Goal: Task Accomplishment & Management: Manage account settings

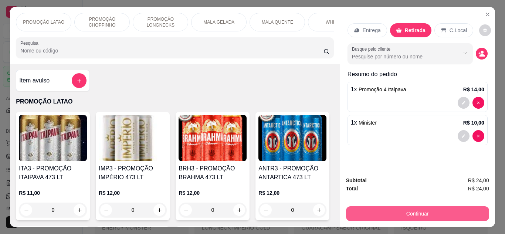
select select "ALL"
select select "0"
click at [397, 206] on button "Continuar" at bounding box center [417, 213] width 143 height 15
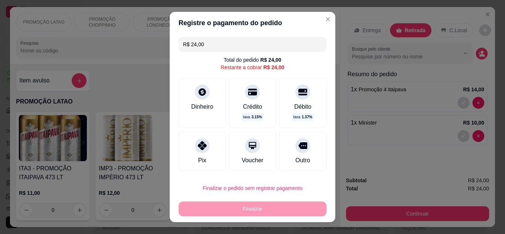
scroll to position [7606, 0]
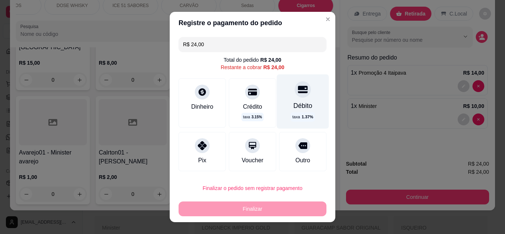
click at [298, 92] on icon at bounding box center [303, 89] width 10 height 7
type input "R$ 0,00"
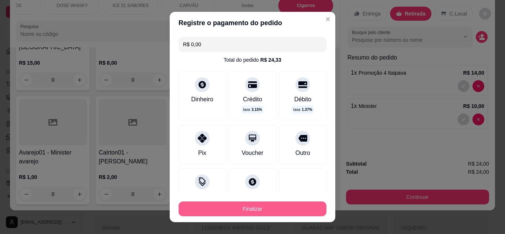
click at [277, 205] on button "Finalizar" at bounding box center [252, 208] width 148 height 15
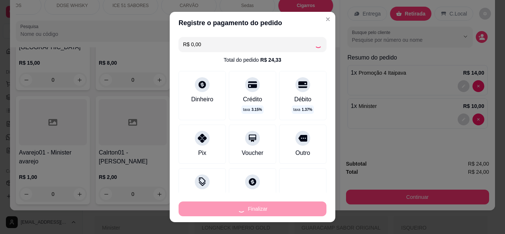
type input "0"
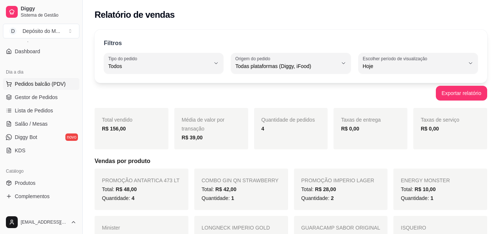
click at [16, 80] on button "Pedidos balcão (PDV)" at bounding box center [41, 84] width 76 height 12
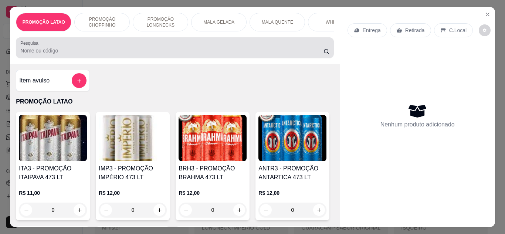
click at [130, 46] on div at bounding box center [174, 47] width 309 height 15
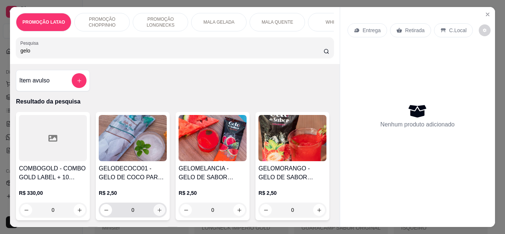
type input "gelo"
click at [158, 213] on icon "increase-product-quantity" at bounding box center [160, 210] width 6 height 6
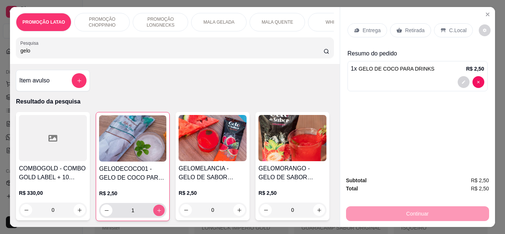
type input "1"
click at [158, 213] on icon "increase-product-quantity" at bounding box center [159, 211] width 6 height 6
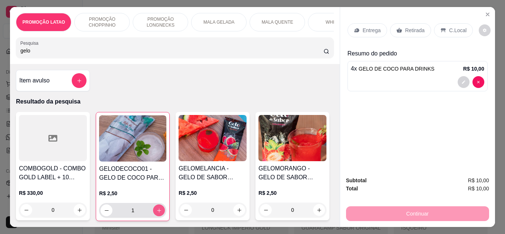
type input "4"
click at [404, 34] on div "Retirada" at bounding box center [410, 30] width 41 height 14
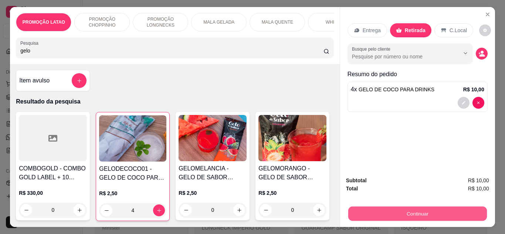
click at [382, 207] on button "Continuar" at bounding box center [417, 214] width 139 height 14
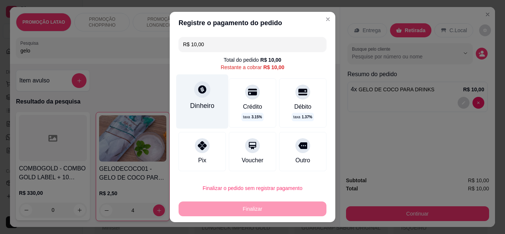
click at [211, 103] on div "Dinheiro" at bounding box center [202, 101] width 52 height 54
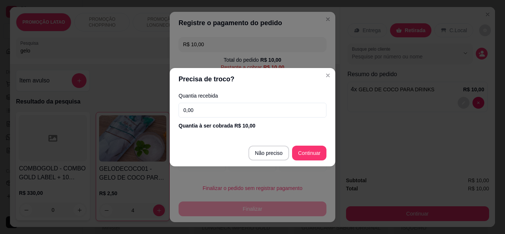
click at [212, 105] on input "0,00" at bounding box center [252, 110] width 148 height 15
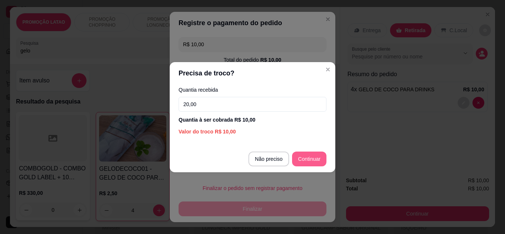
type input "20,00"
type input "R$ 0,00"
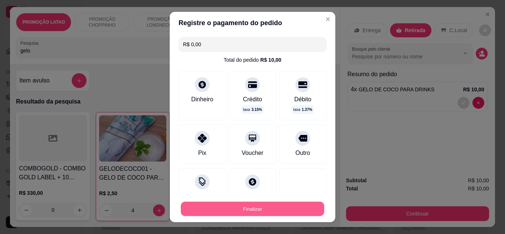
click at [265, 205] on button "Finalizar" at bounding box center [252, 209] width 143 height 14
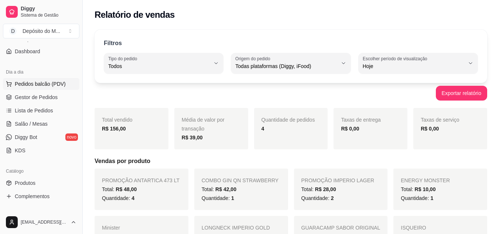
click at [40, 82] on span "Pedidos balcão (PDV)" at bounding box center [40, 83] width 51 height 7
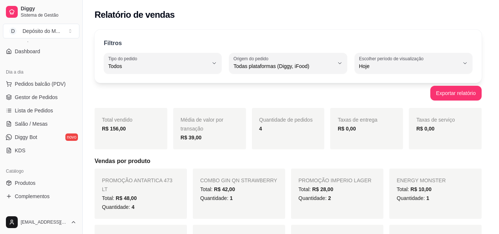
click at [45, 85] on h4 "Item avulso" at bounding box center [34, 80] width 30 height 9
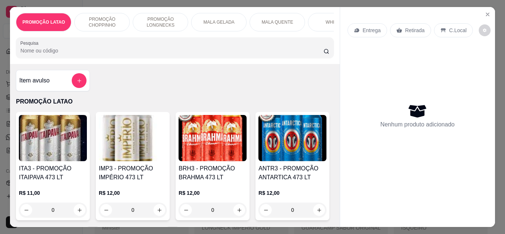
click at [326, 61] on div "PROMOÇÃO LATAO PROMOÇÃO CHOPPINHO PROMOÇÃO LONGNECKS MALA GELADA MALA QUENTE WH…" at bounding box center [174, 35] width 329 height 57
click at [483, 15] on button "Close" at bounding box center [488, 14] width 12 height 12
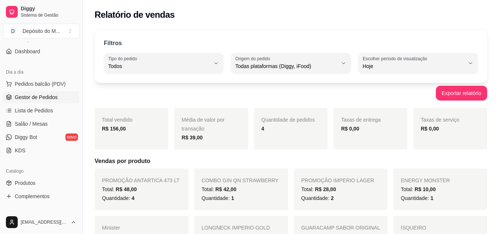
click at [29, 96] on span "Gestor de Pedidos" at bounding box center [36, 96] width 43 height 7
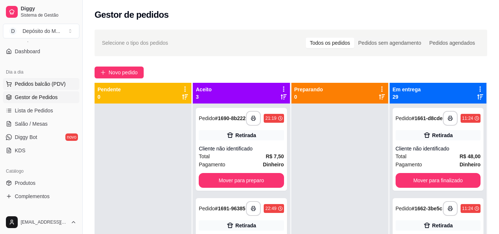
click at [59, 83] on span "Pedidos balcão (PDV)" at bounding box center [40, 83] width 51 height 7
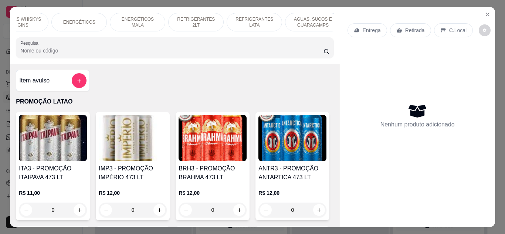
scroll to position [0, 553]
click at [181, 21] on p "REFRIGERANTES 2LT" at bounding box center [191, 22] width 43 height 12
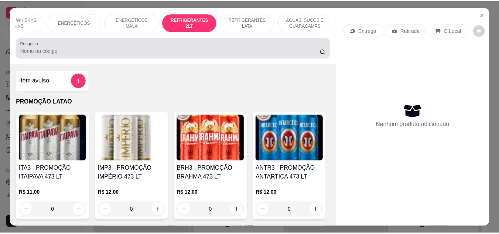
scroll to position [20, 0]
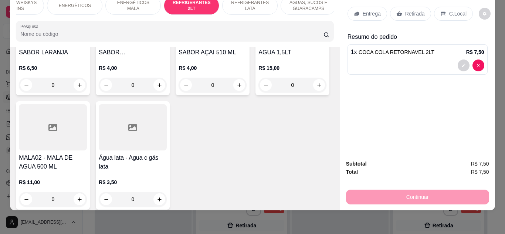
type input "1"
click at [402, 7] on div "Retirada" at bounding box center [410, 14] width 41 height 14
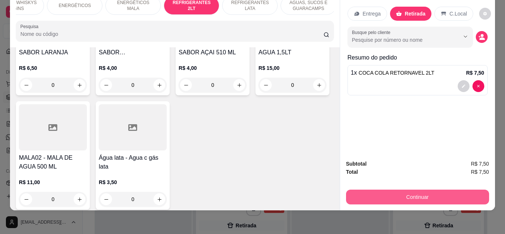
click at [398, 190] on button "Continuar" at bounding box center [417, 197] width 143 height 15
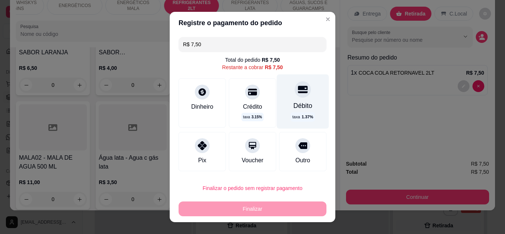
click at [298, 89] on icon at bounding box center [303, 89] width 10 height 7
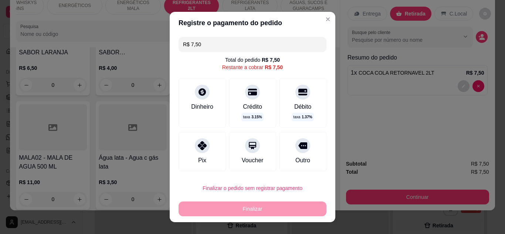
type input "R$ 0,00"
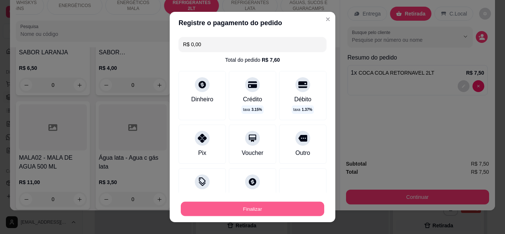
click at [292, 212] on button "Finalizar" at bounding box center [252, 209] width 143 height 14
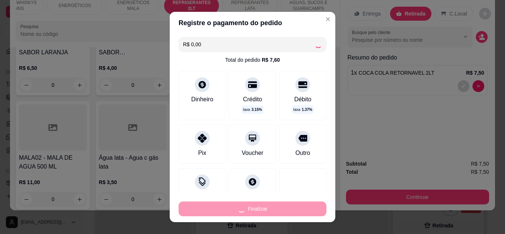
type input "0"
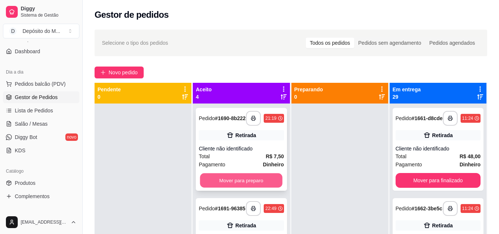
click at [247, 181] on button "Mover para preparo" at bounding box center [241, 180] width 82 height 14
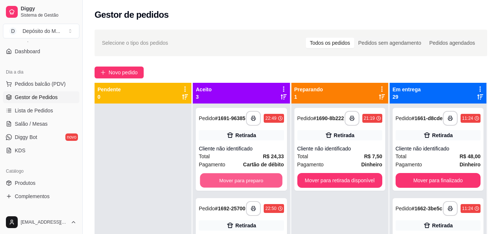
click at [247, 181] on button "Mover para preparo" at bounding box center [241, 180] width 82 height 14
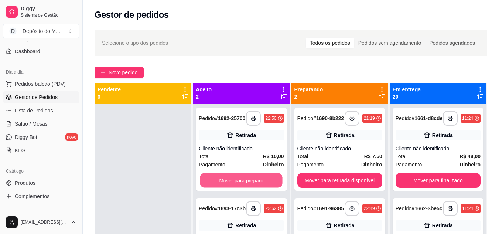
click at [247, 181] on button "Mover para preparo" at bounding box center [241, 180] width 82 height 14
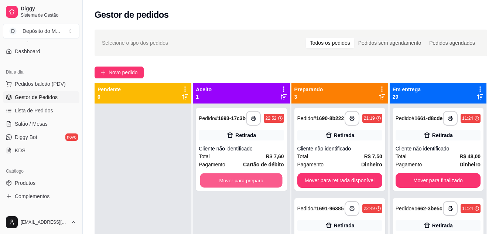
click at [247, 181] on button "Mover para preparo" at bounding box center [241, 180] width 82 height 14
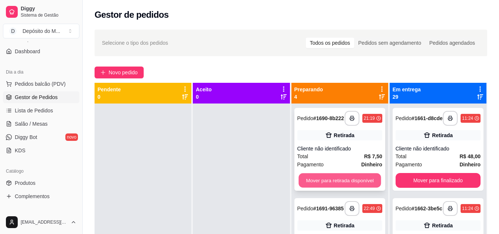
click at [343, 180] on button "Mover para retirada disponível" at bounding box center [340, 180] width 82 height 14
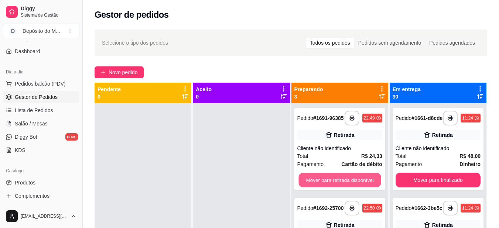
click at [343, 180] on button "Mover para retirada disponível" at bounding box center [340, 180] width 82 height 14
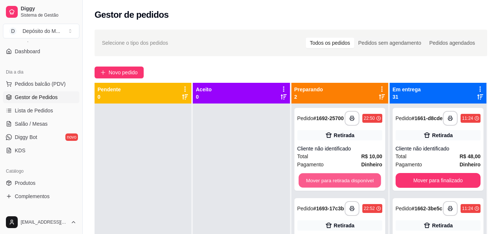
click at [343, 180] on button "Mover para retirada disponível" at bounding box center [340, 180] width 82 height 14
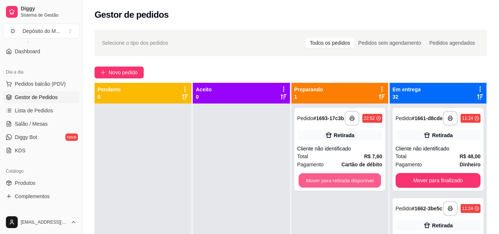
click at [343, 180] on button "Mover para retirada disponível" at bounding box center [340, 180] width 82 height 14
